Goal: Information Seeking & Learning: Check status

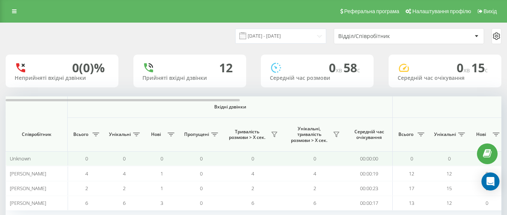
scroll to position [50, 0]
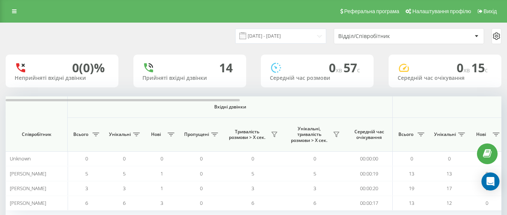
scroll to position [50, 0]
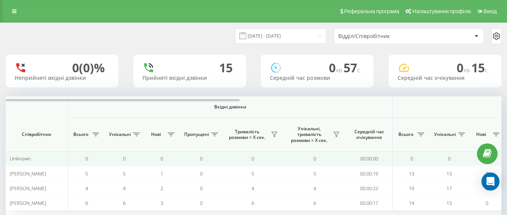
scroll to position [50, 0]
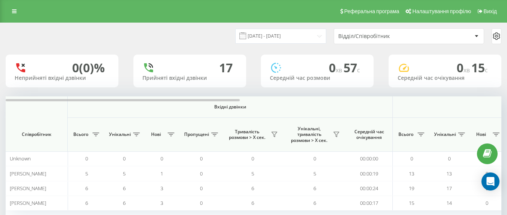
scroll to position [50, 0]
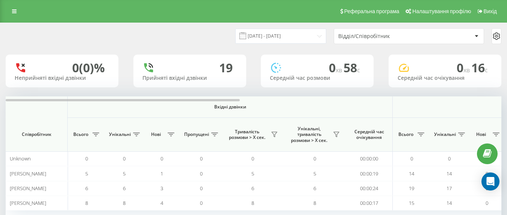
scroll to position [38, 0]
click at [16, 12] on link at bounding box center [15, 11] width 14 height 11
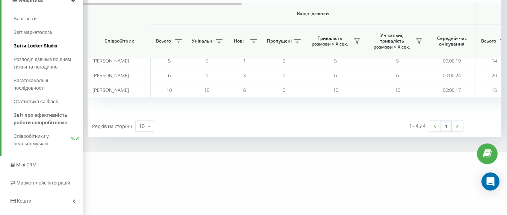
scroll to position [75, 0]
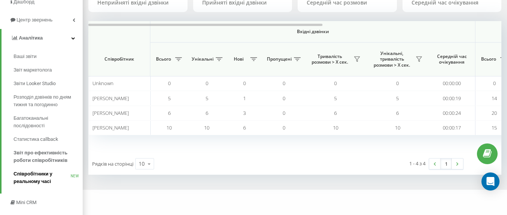
click at [34, 175] on span "Співробітники у реальному часі" at bounding box center [42, 177] width 57 height 15
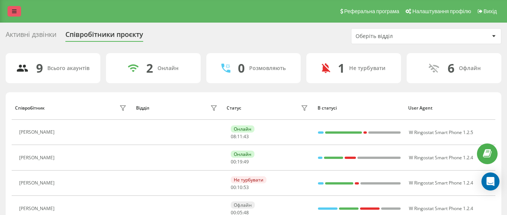
click at [11, 9] on link at bounding box center [15, 11] width 14 height 11
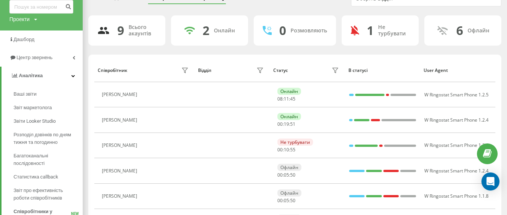
scroll to position [113, 0]
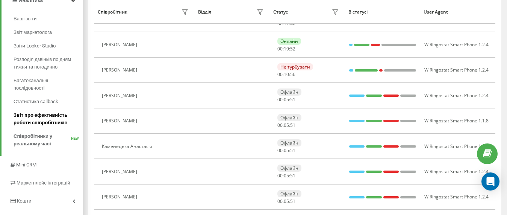
click at [39, 121] on span "Звіт про ефективність роботи співробітників" at bounding box center [46, 118] width 65 height 15
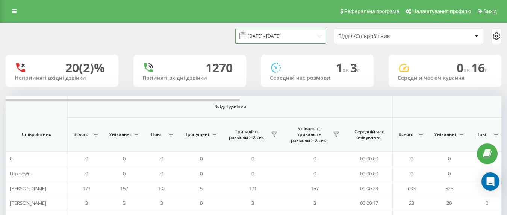
click at [297, 42] on input "19.08.2025 - 19.09.2025" at bounding box center [280, 36] width 91 height 15
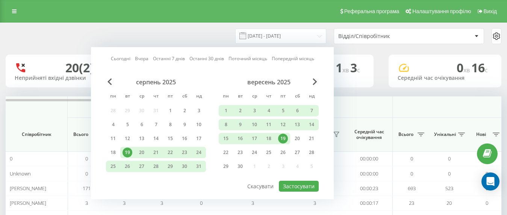
click at [282, 141] on div "19" at bounding box center [283, 139] width 10 height 10
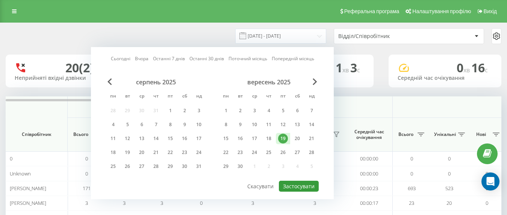
click at [296, 186] on button "Застосувати" at bounding box center [299, 186] width 40 height 11
type input "[DATE] - [DATE]"
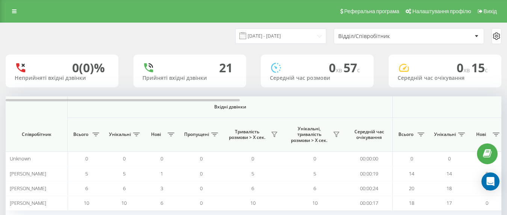
scroll to position [50, 0]
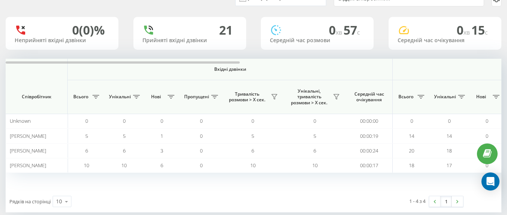
scroll to position [50, 0]
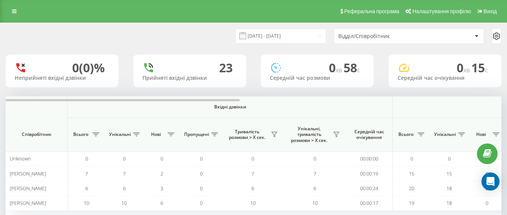
scroll to position [38, 0]
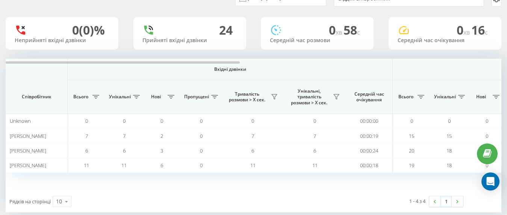
scroll to position [50, 0]
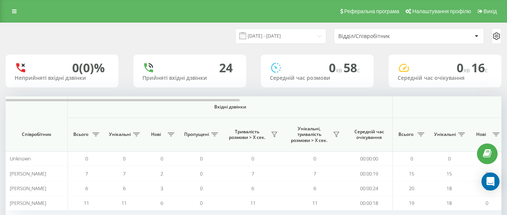
scroll to position [50, 0]
